Goal: Task Accomplishment & Management: Use online tool/utility

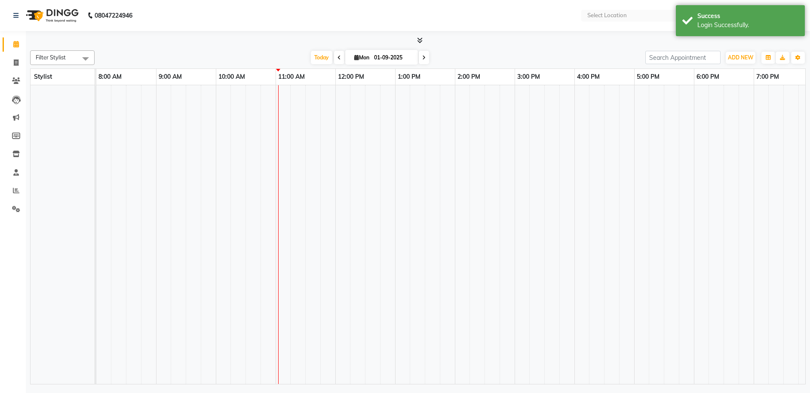
select select "en"
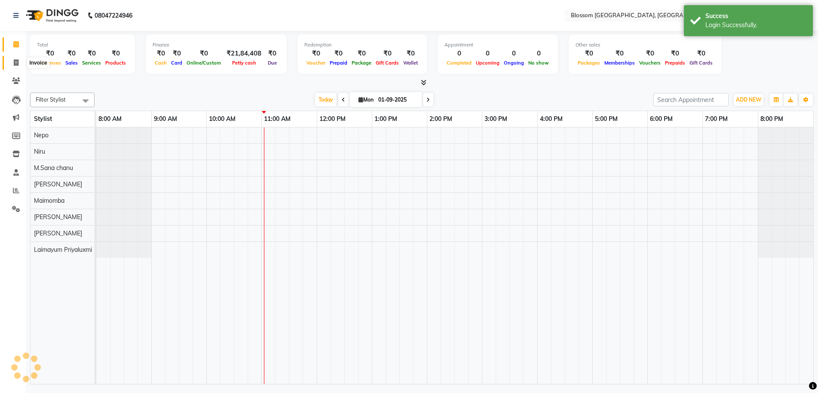
click at [15, 61] on icon at bounding box center [16, 62] width 5 height 6
select select "service"
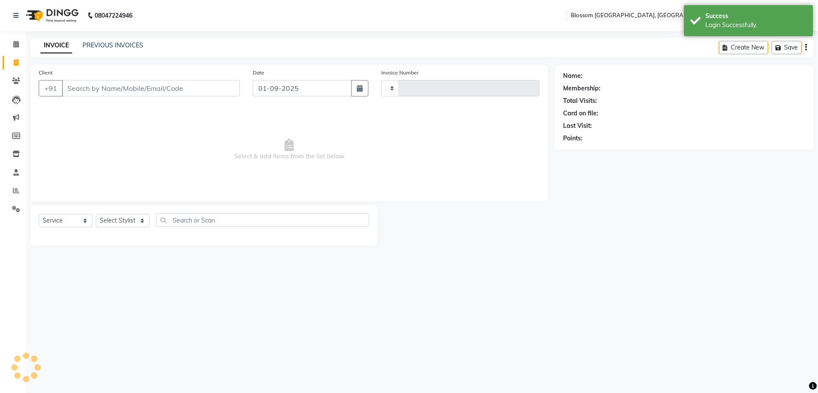
click at [85, 81] on input "Client" at bounding box center [151, 88] width 178 height 16
type input "r"
type input "1134"
select select "7465"
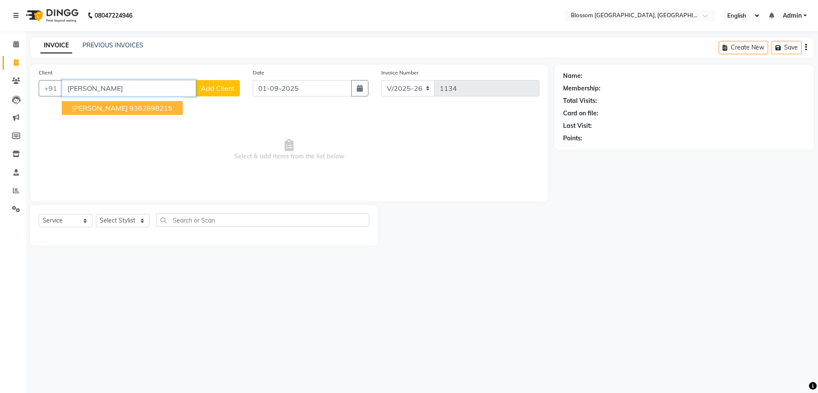
click at [129, 111] on ngb-highlight "9362898215" at bounding box center [150, 108] width 43 height 9
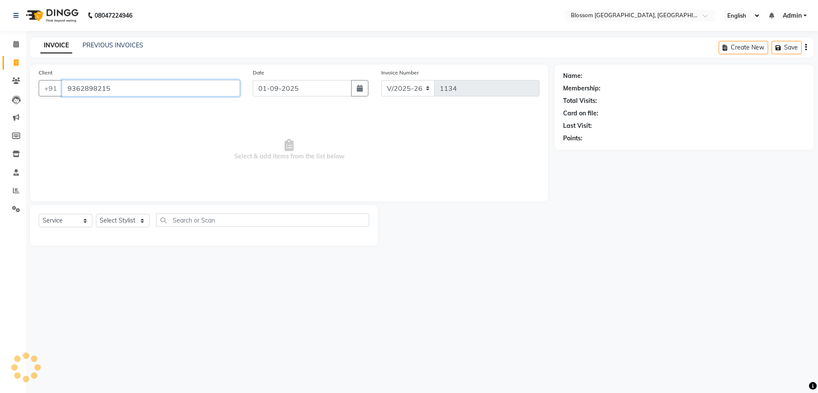
type input "9362898215"
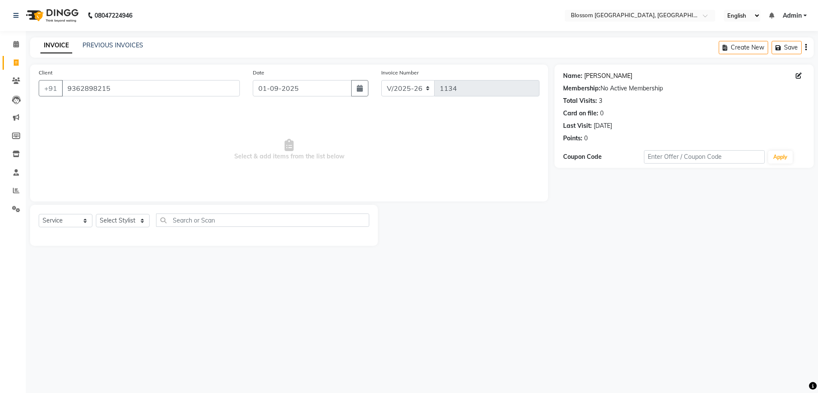
click at [596, 72] on link "Ronee Kh" at bounding box center [608, 75] width 48 height 9
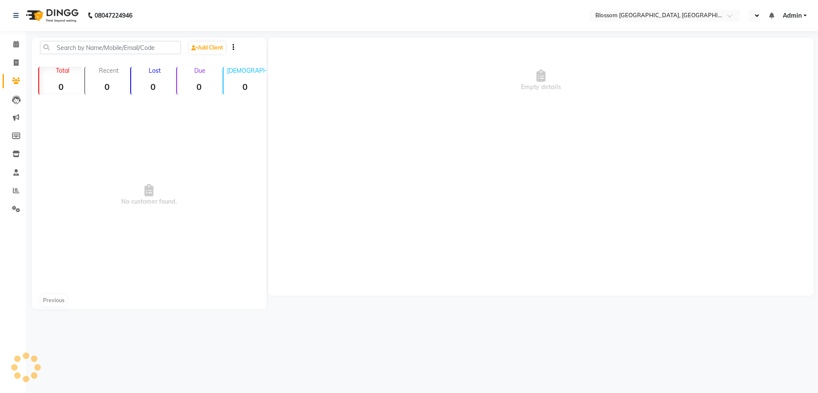
select select "en"
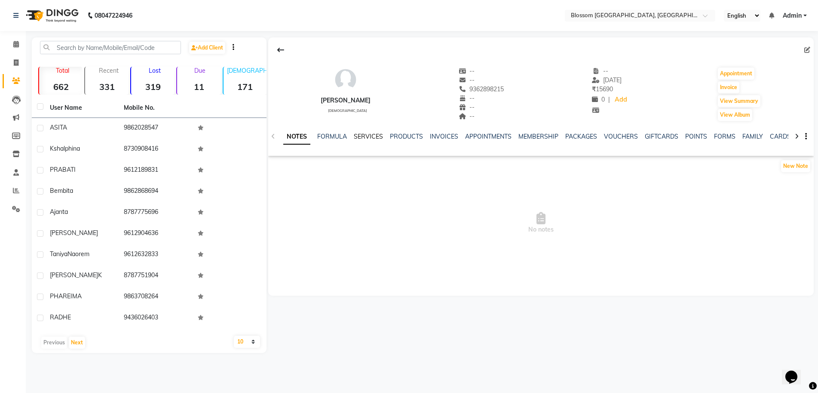
click at [375, 132] on link "SERVICES" at bounding box center [368, 136] width 29 height 8
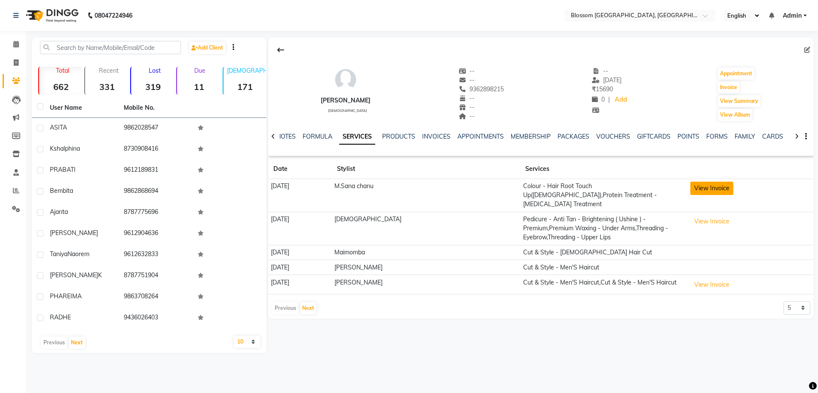
click at [705, 188] on button "View Invoice" at bounding box center [712, 187] width 43 height 13
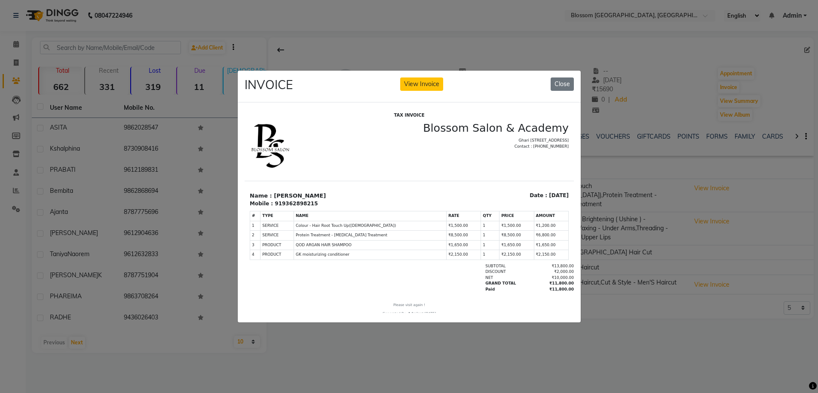
click at [400, 77] on button "View Invoice" at bounding box center [421, 83] width 43 height 13
